Goal: Navigation & Orientation: Understand site structure

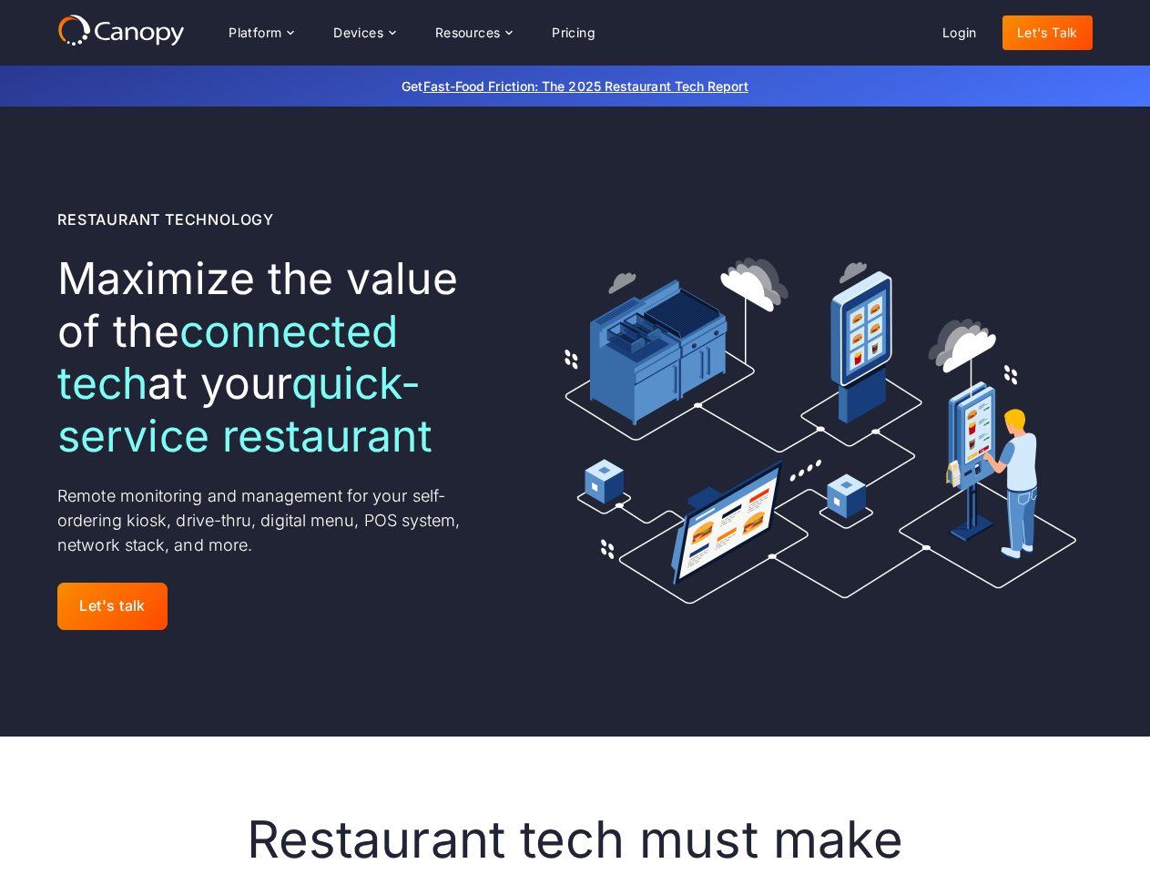
click at [411, 33] on div "Platform Platform Monitor A centralized view of your entire fleet Manage Remote…" at bounding box center [412, 33] width 396 height 36
click at [260, 33] on div "Platform" at bounding box center [254, 32] width 53 height 13
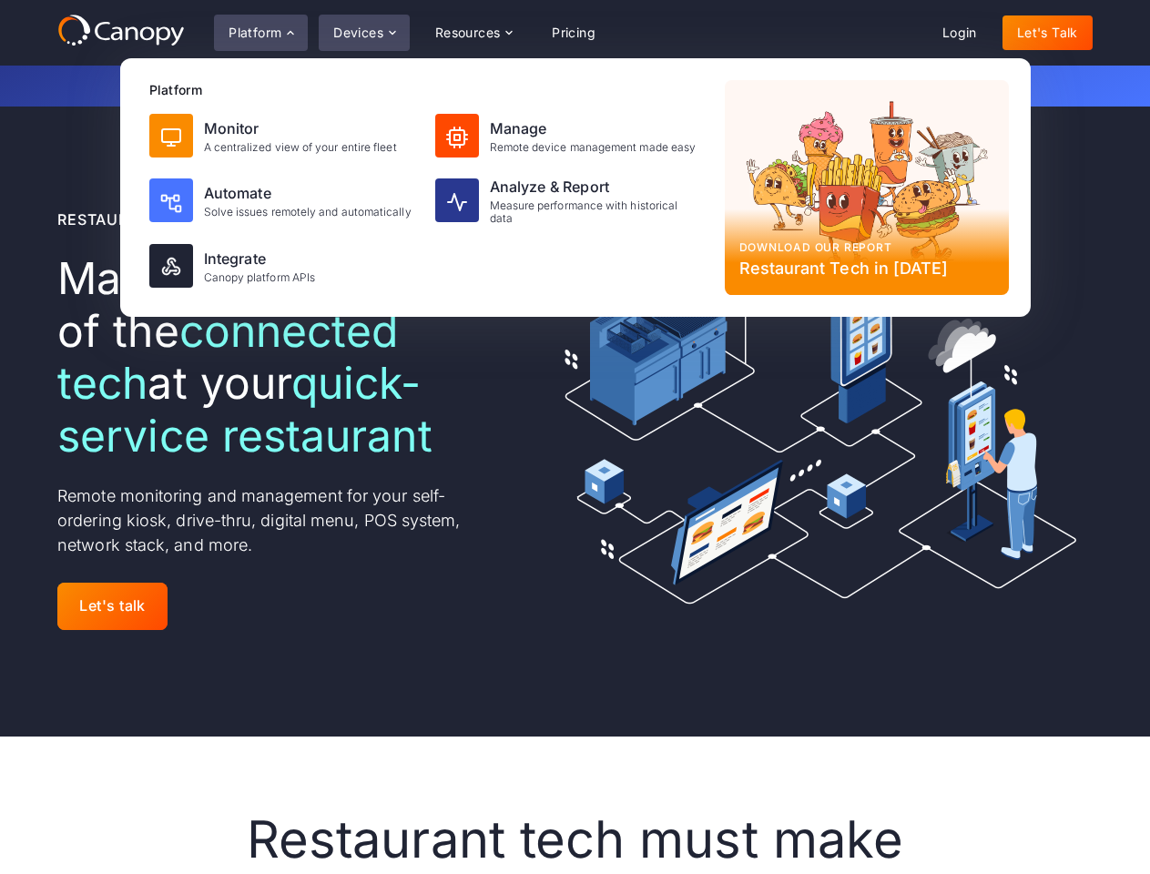
click at [363, 33] on div "Devices" at bounding box center [358, 32] width 50 height 13
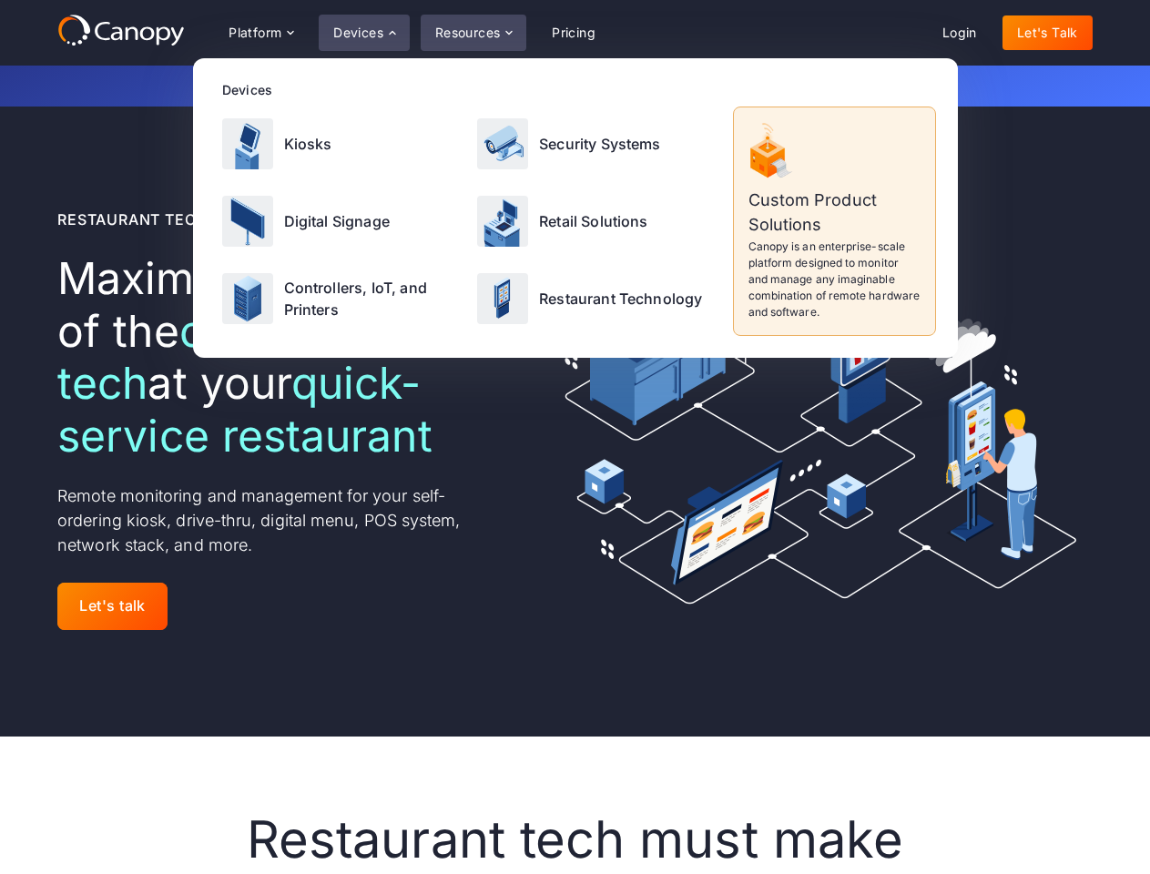
click at [472, 33] on div "Resources" at bounding box center [468, 32] width 66 height 13
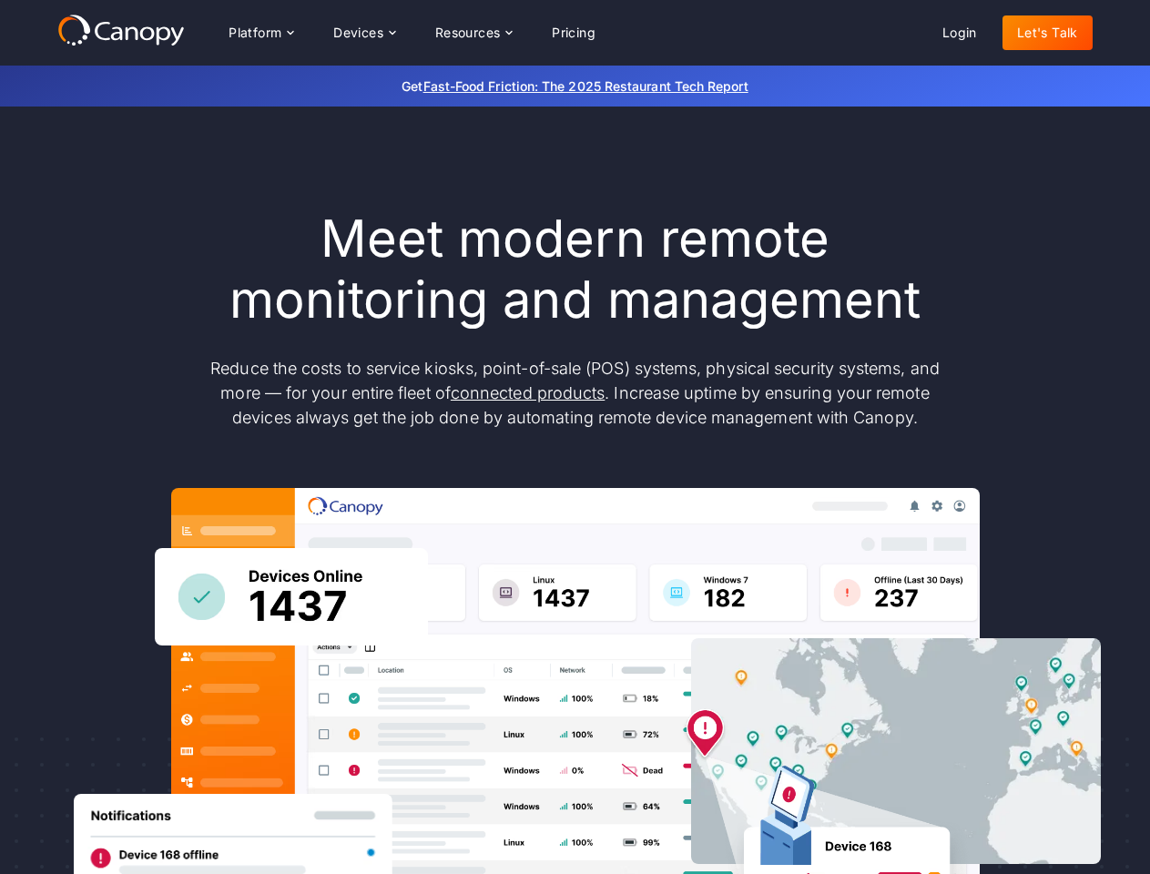
click at [411, 32] on div "Platform Platform Monitor A centralized view of your entire fleet Manage Remote…" at bounding box center [412, 33] width 396 height 36
click at [260, 32] on div "Platform" at bounding box center [254, 32] width 53 height 13
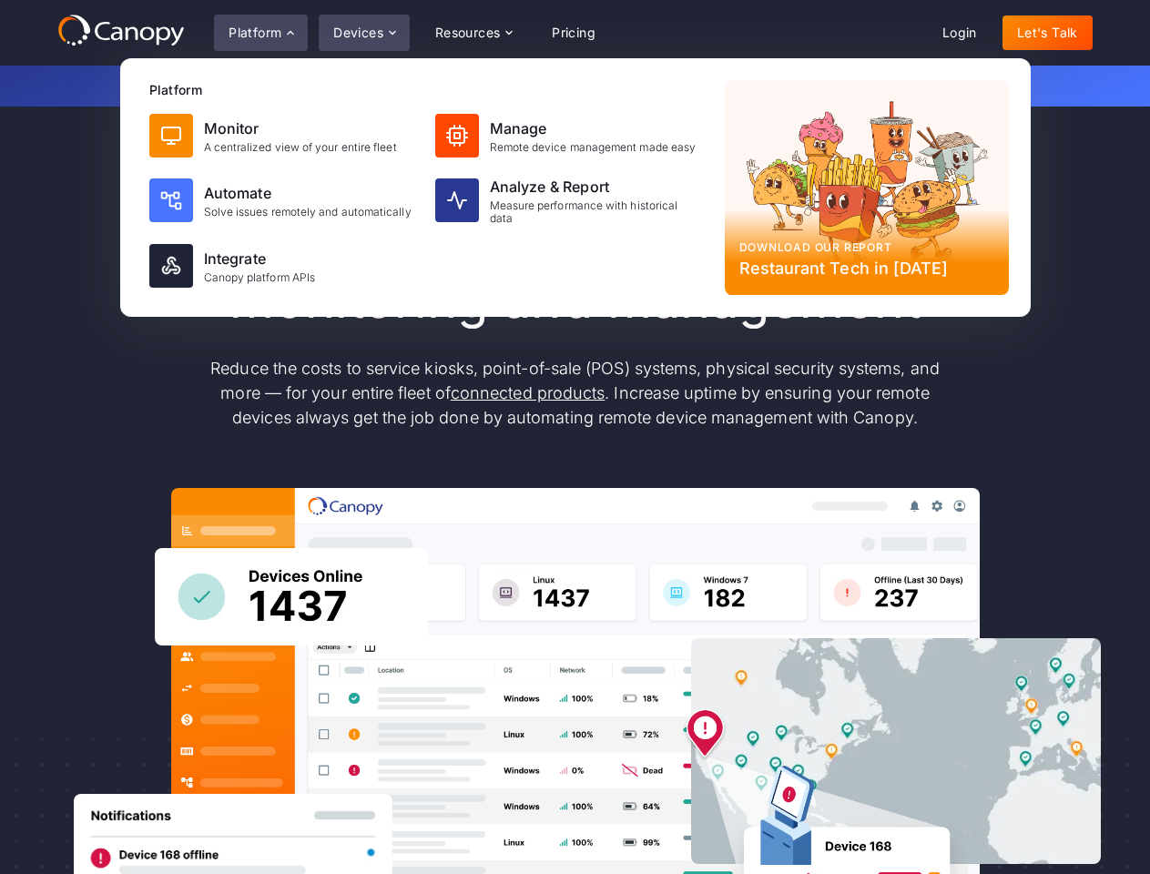
click at [363, 32] on div "Devices" at bounding box center [358, 32] width 50 height 13
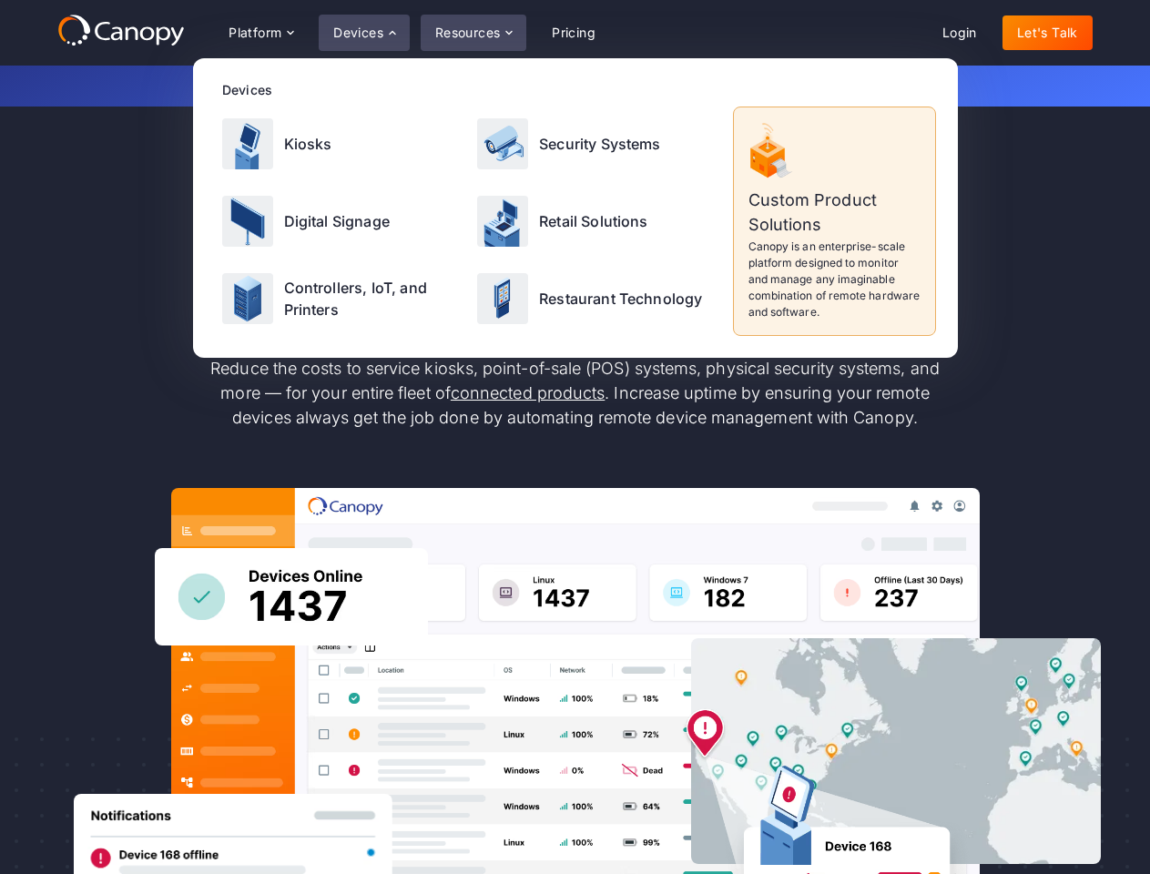
click at [472, 32] on div "Resources" at bounding box center [468, 32] width 66 height 13
